Goal: Navigation & Orientation: Find specific page/section

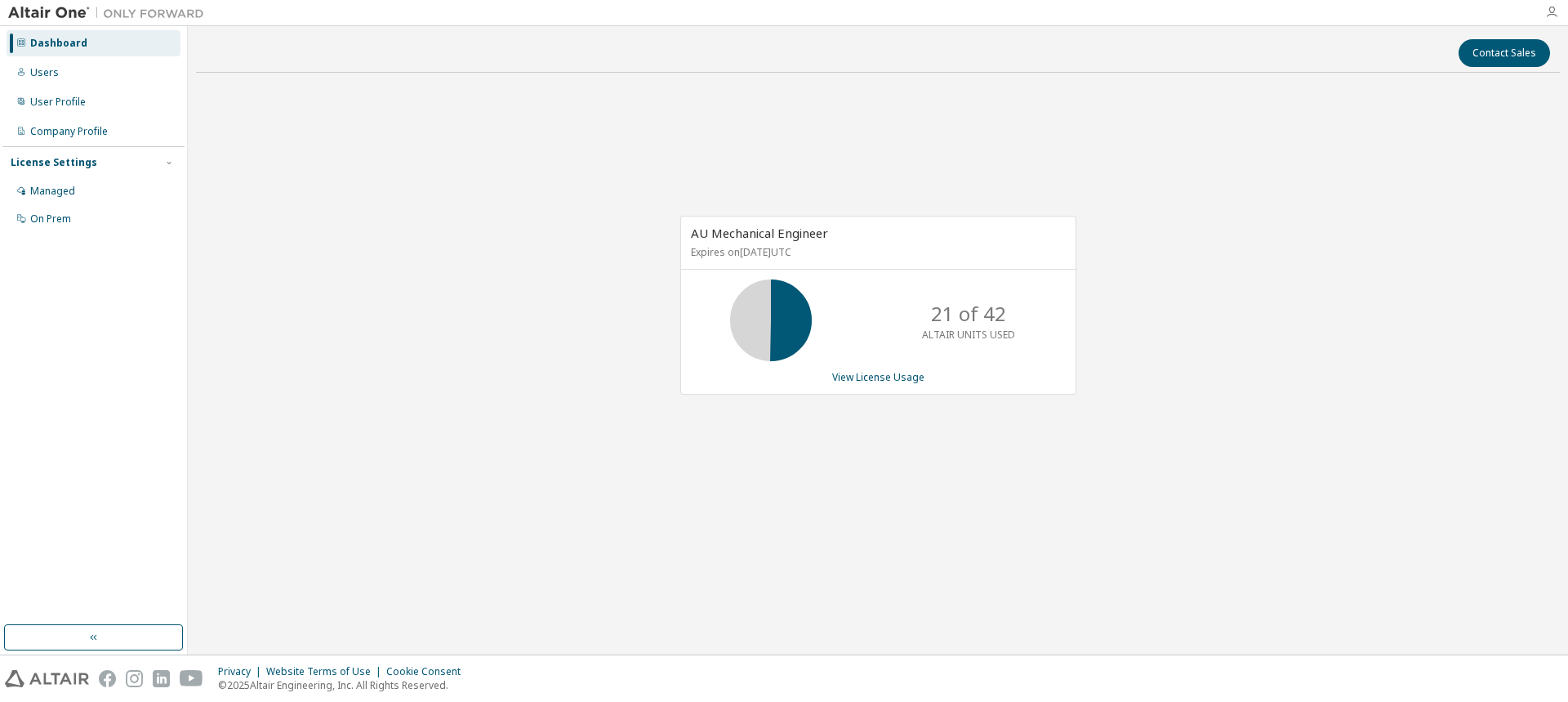
click at [1545, 12] on icon "button" at bounding box center [1551, 12] width 13 height 13
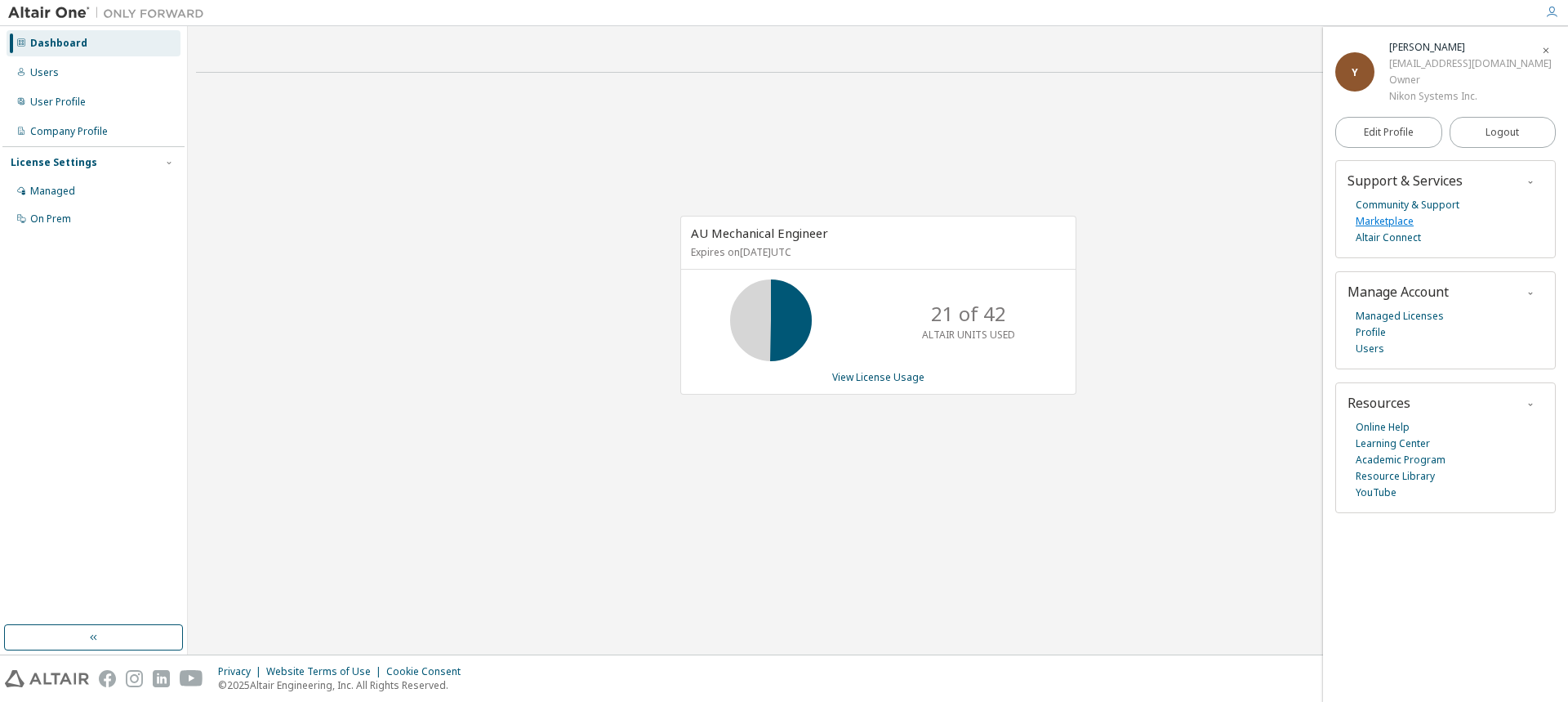
click at [1410, 223] on link "Marketplace" at bounding box center [1385, 221] width 58 height 17
